Goal: Information Seeking & Learning: Understand process/instructions

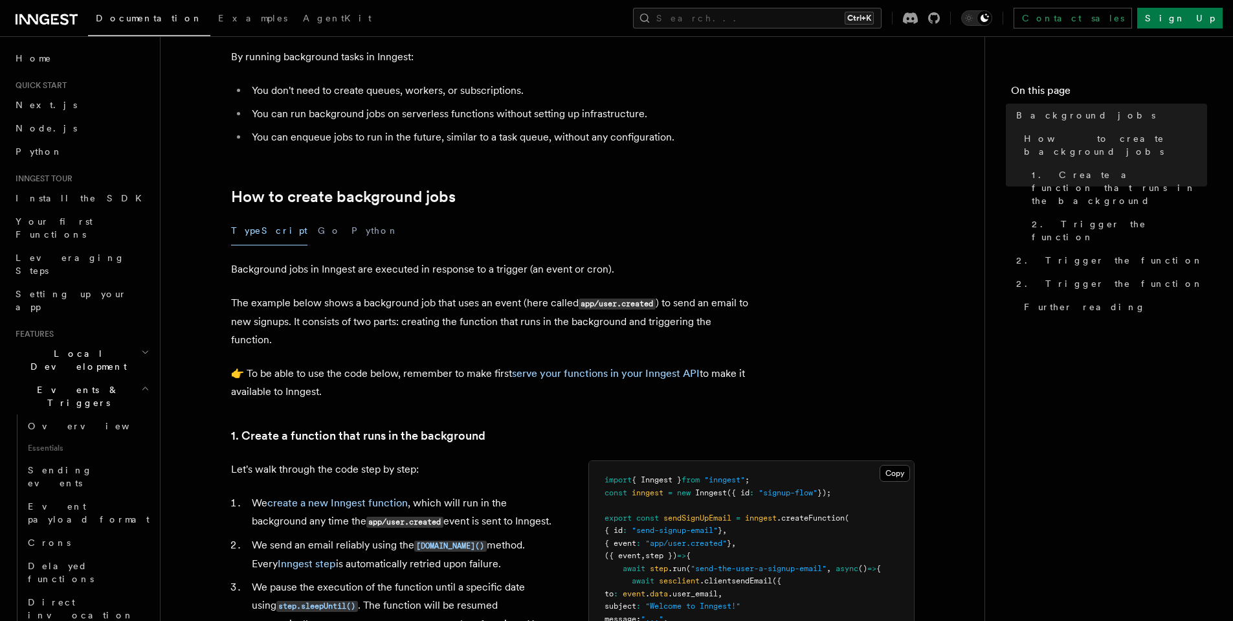
scroll to position [155, 0]
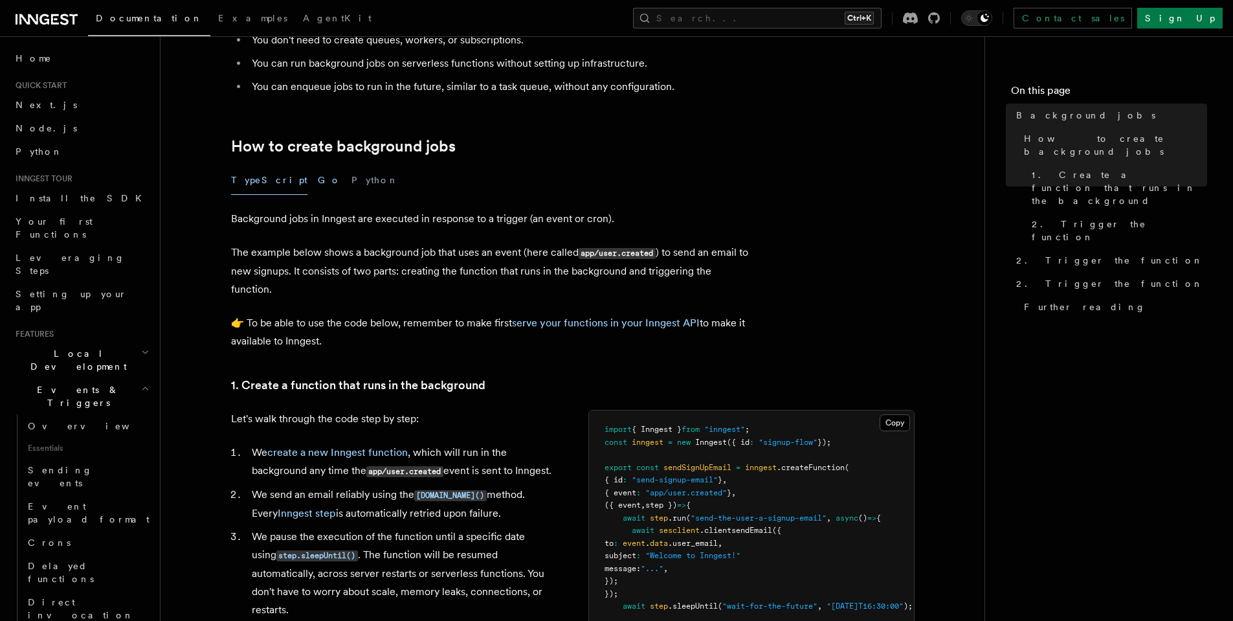
click at [318, 183] on button "Go" at bounding box center [329, 180] width 23 height 29
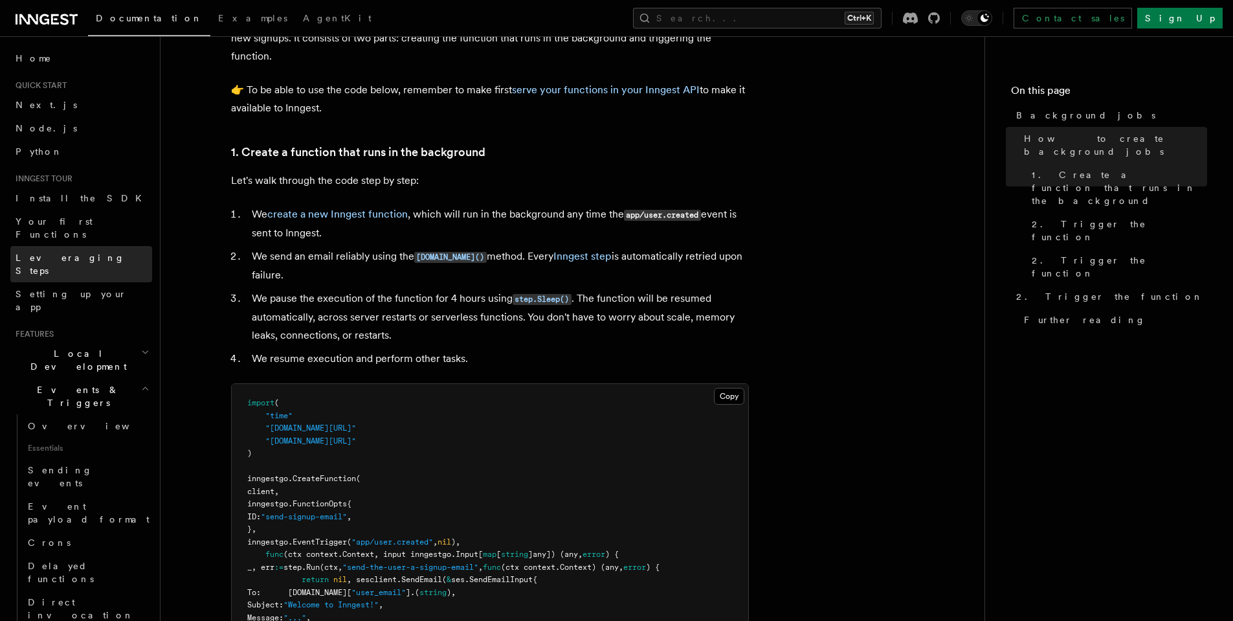
click at [94, 246] on link "Leveraging Steps" at bounding box center [81, 264] width 142 height 36
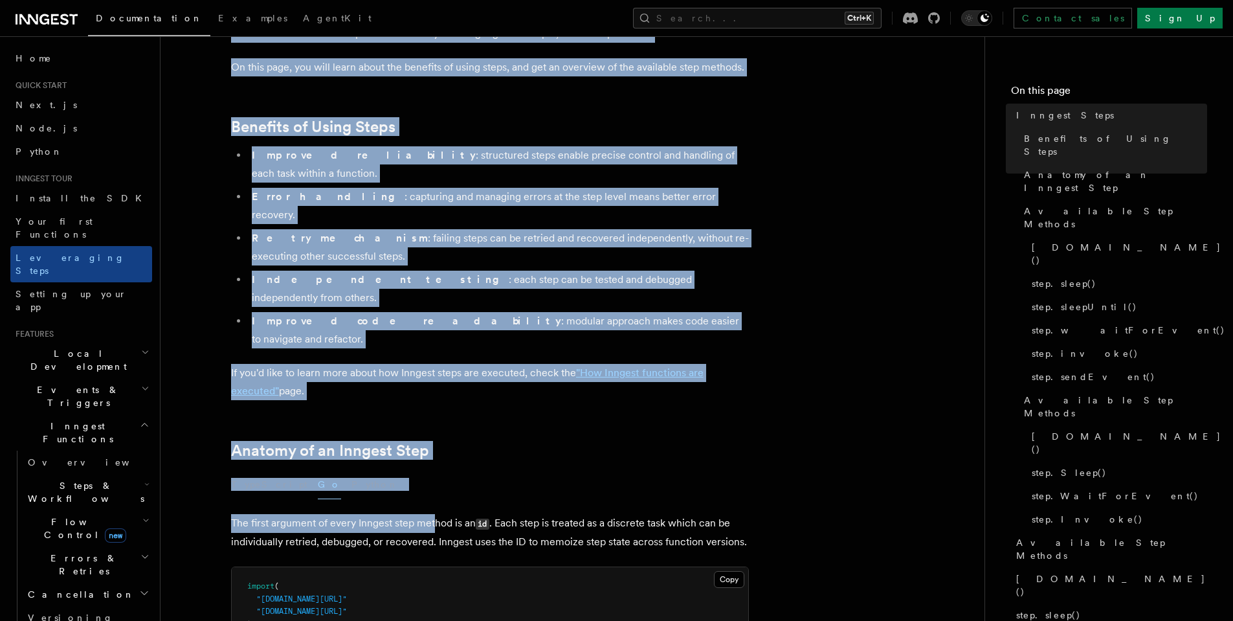
scroll to position [311, 0]
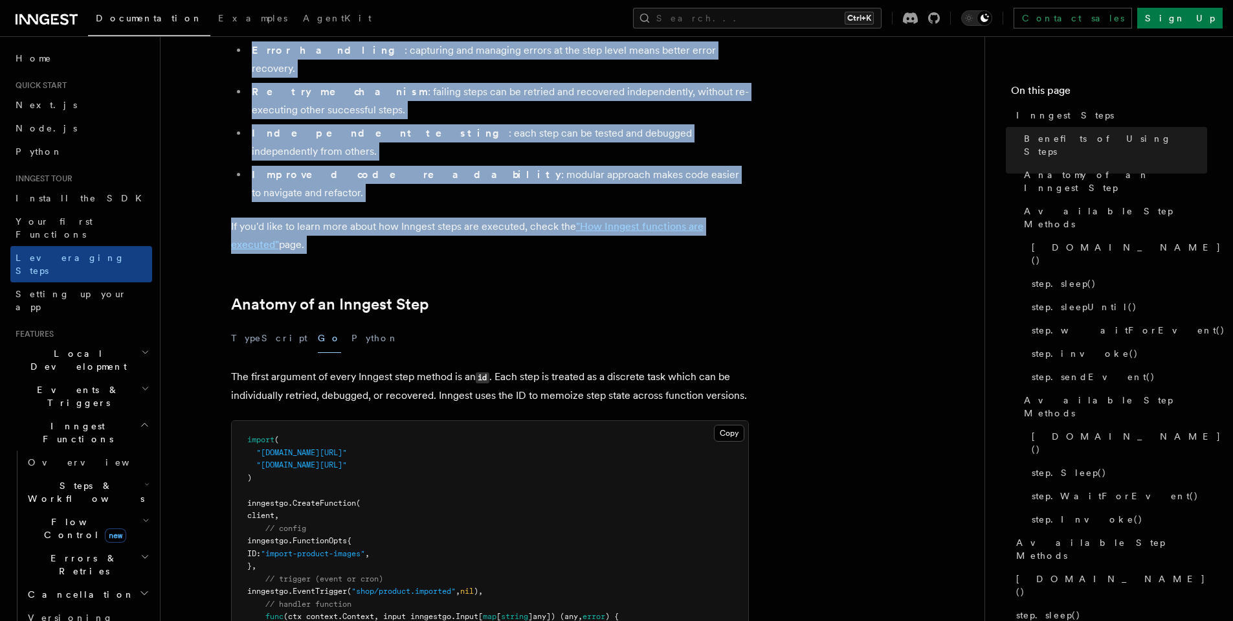
drag, startPoint x: 224, startPoint y: 98, endPoint x: 578, endPoint y: 207, distance: 370.5
click at [351, 324] on button "Python" at bounding box center [374, 338] width 47 height 29
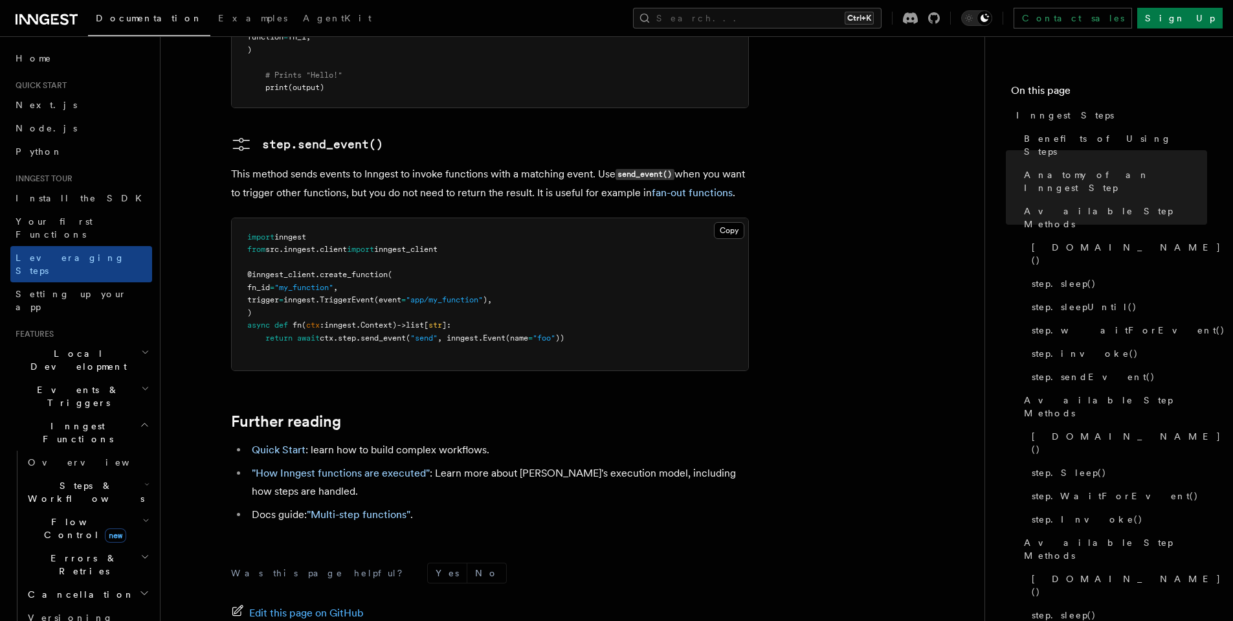
scroll to position [2874, 0]
click at [360, 507] on link ""Multi-step functions"" at bounding box center [359, 513] width 104 height 12
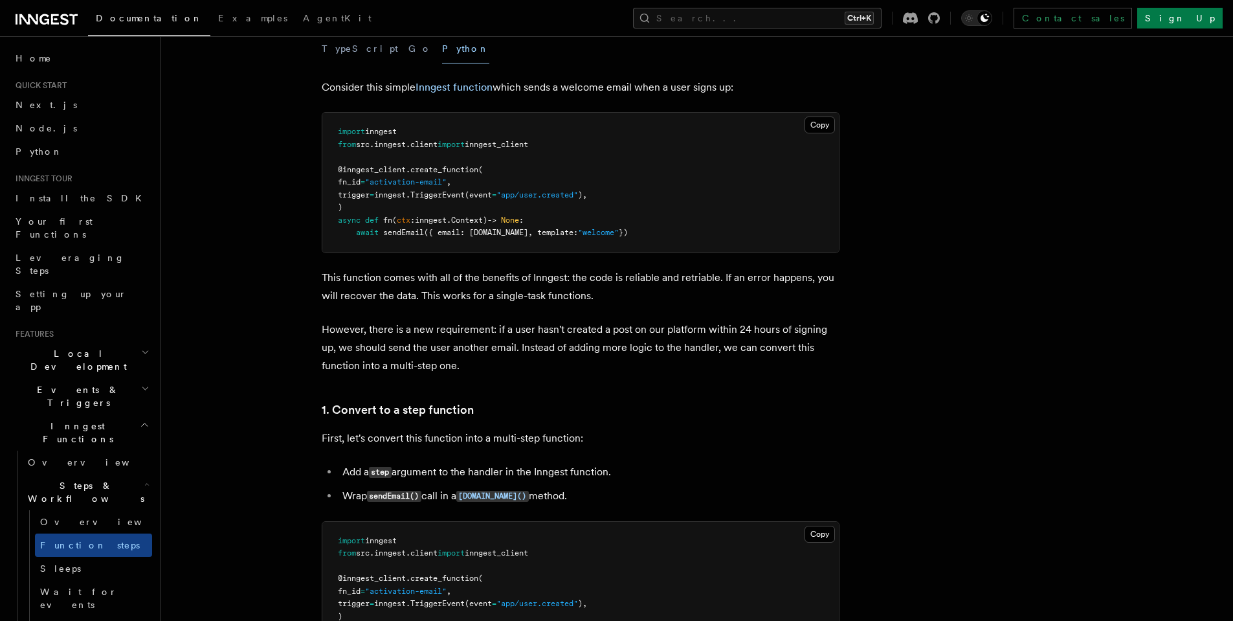
scroll to position [466, 0]
